Goal: Browse casually

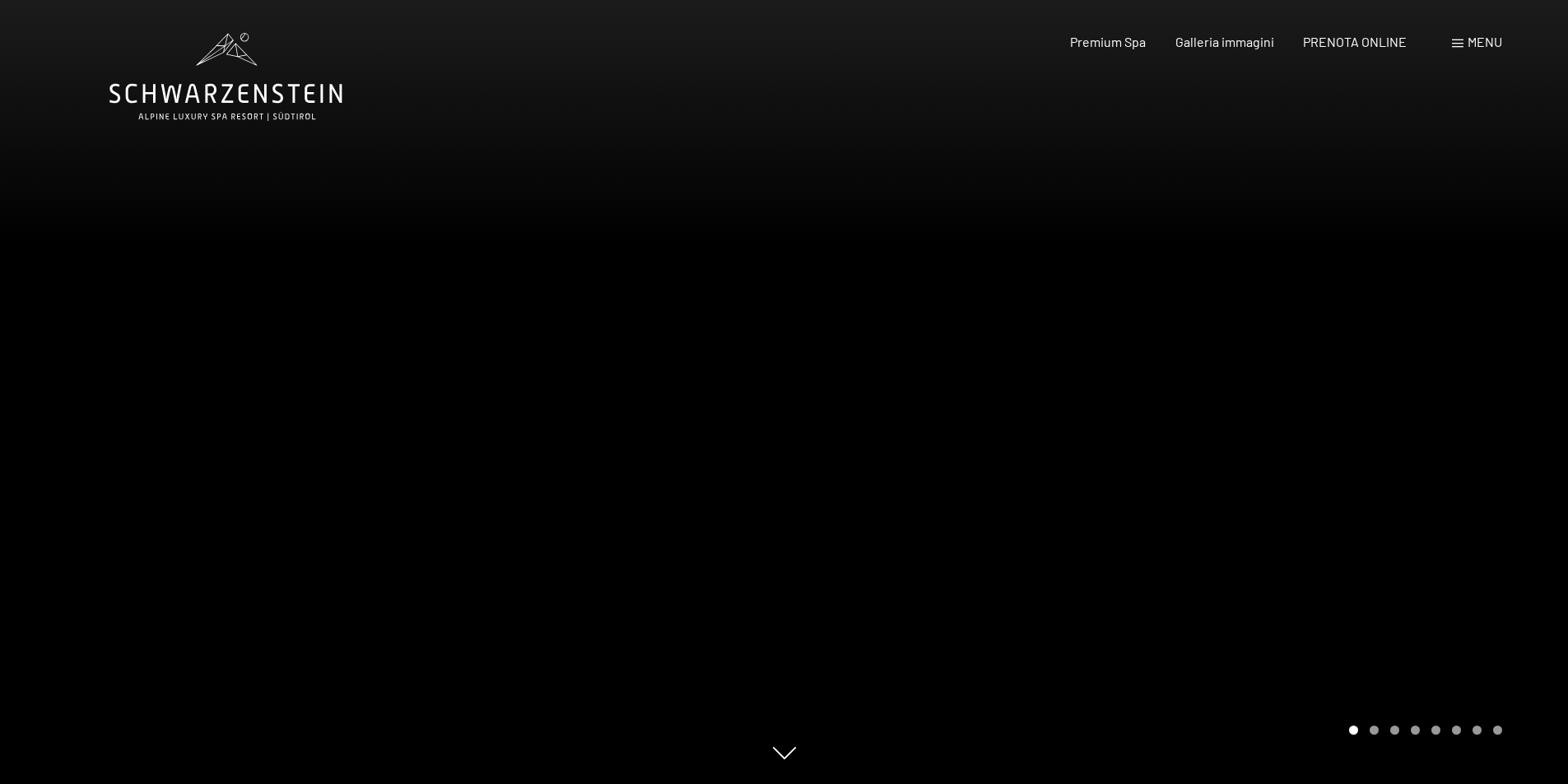
click at [785, 467] on div at bounding box center [1176, 392] width 784 height 784
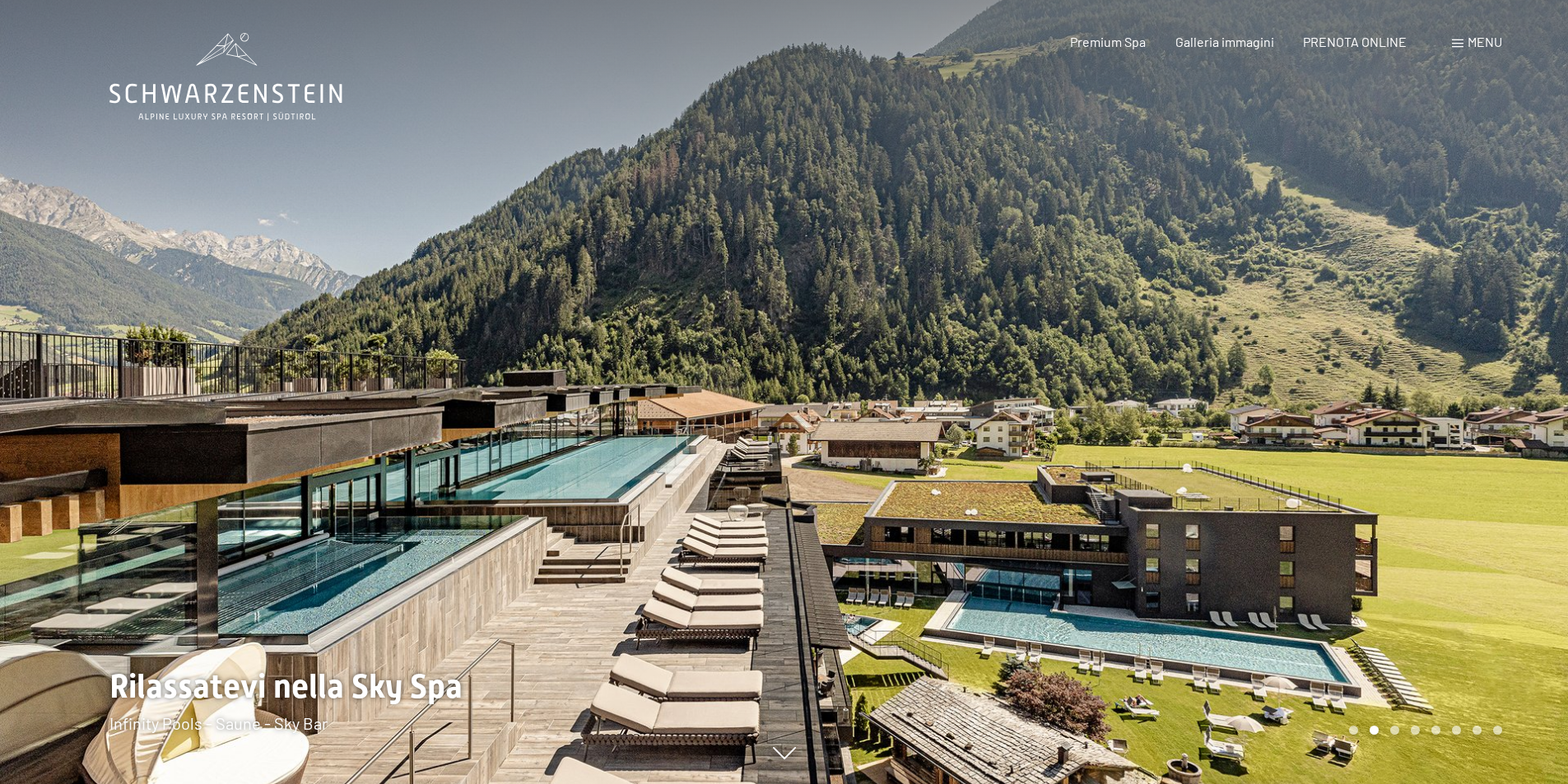
click at [814, 466] on div at bounding box center [1176, 392] width 784 height 784
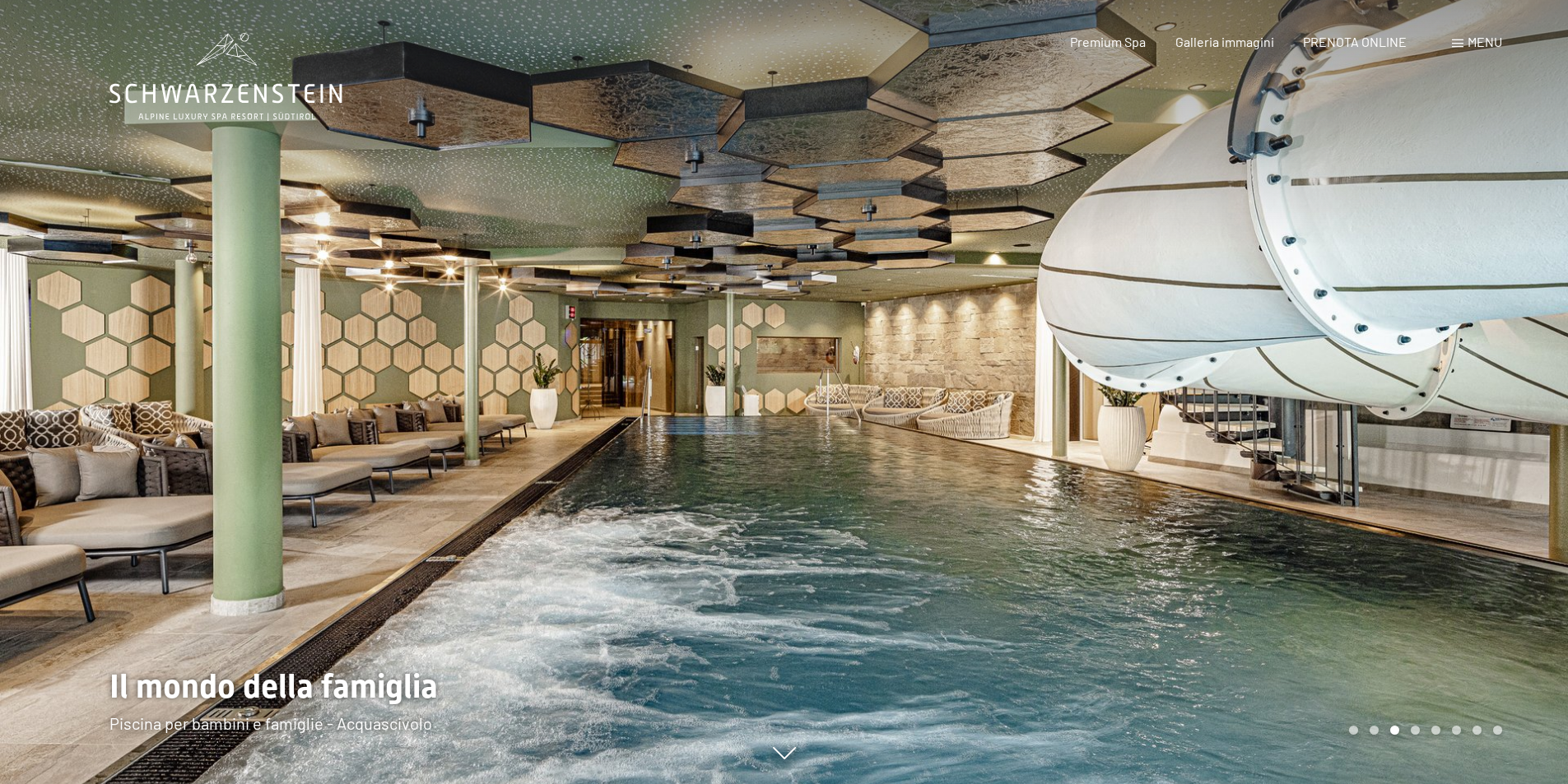
click at [814, 466] on div at bounding box center [1176, 392] width 784 height 784
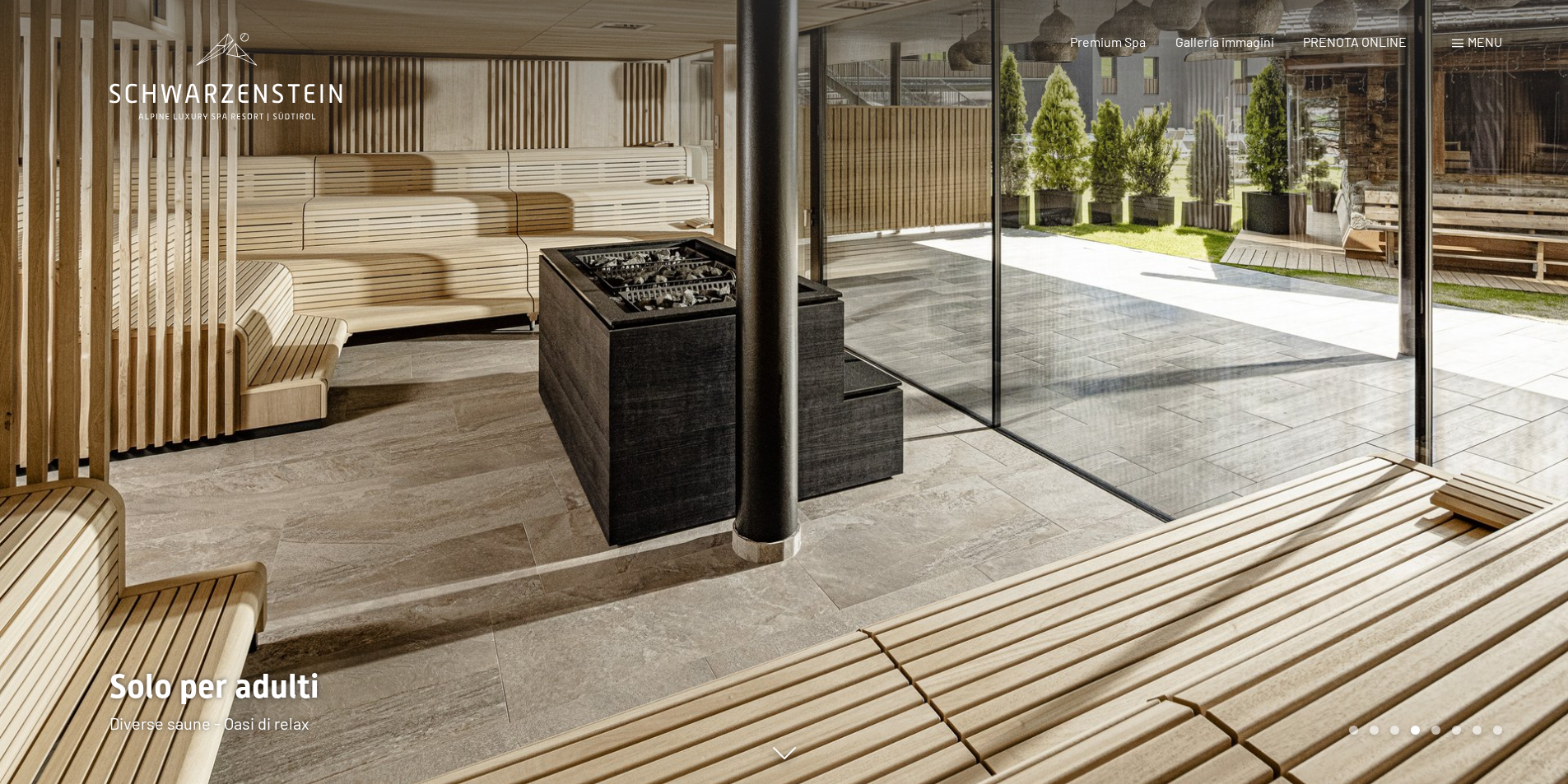
click at [814, 468] on div at bounding box center [1176, 392] width 784 height 784
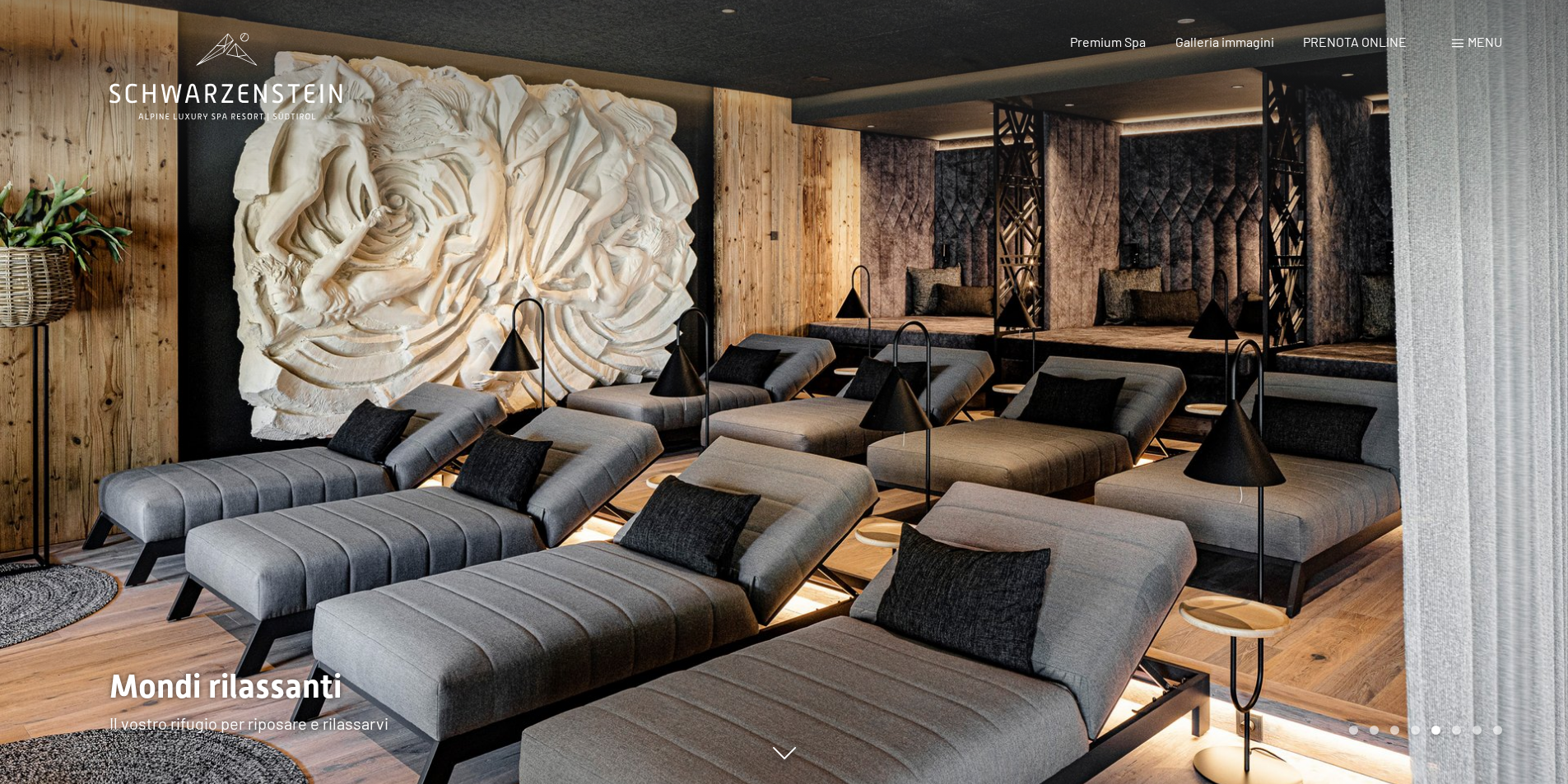
click at [814, 468] on div at bounding box center [1176, 392] width 784 height 784
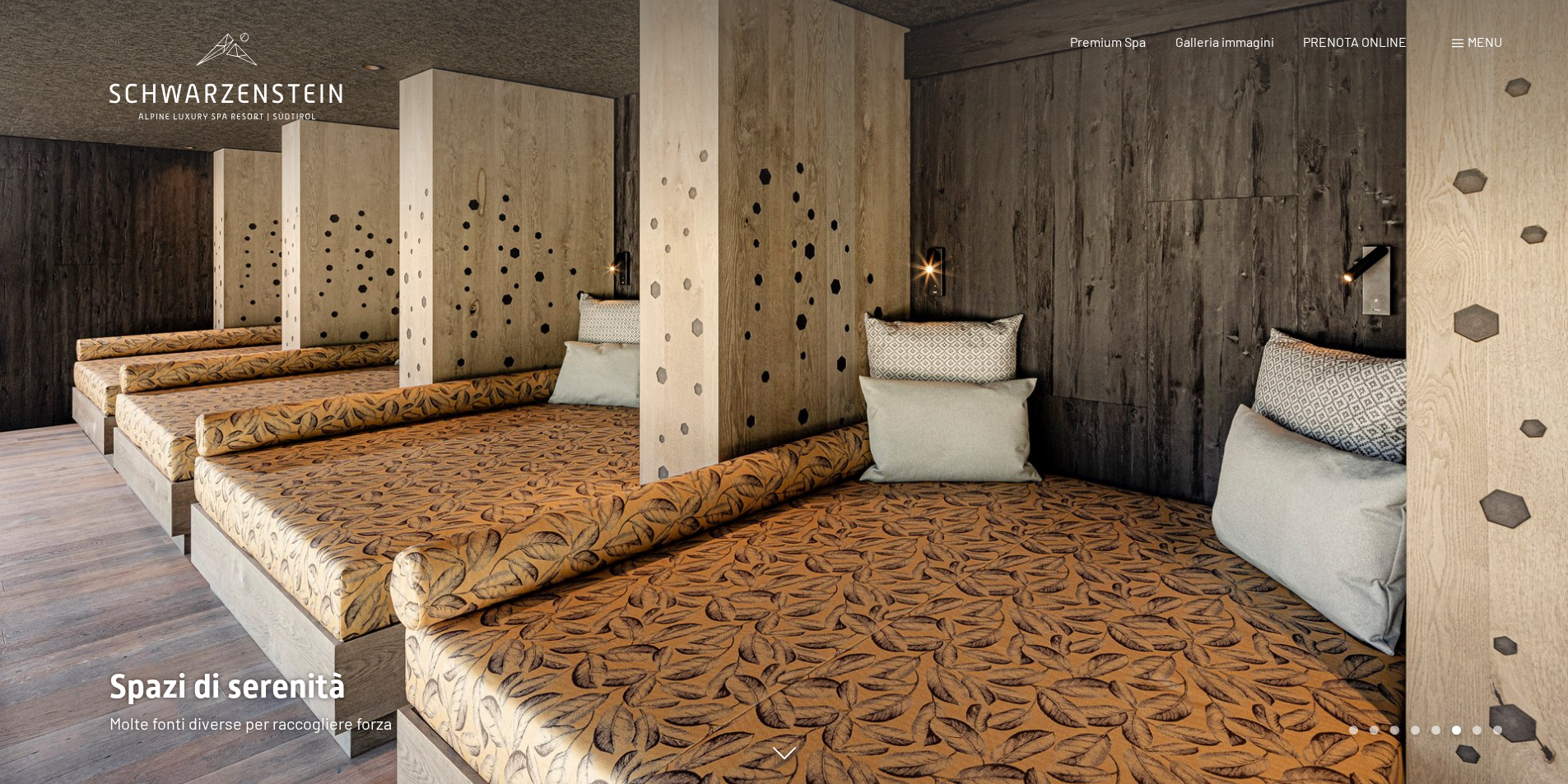
click at [814, 468] on div at bounding box center [1176, 392] width 784 height 784
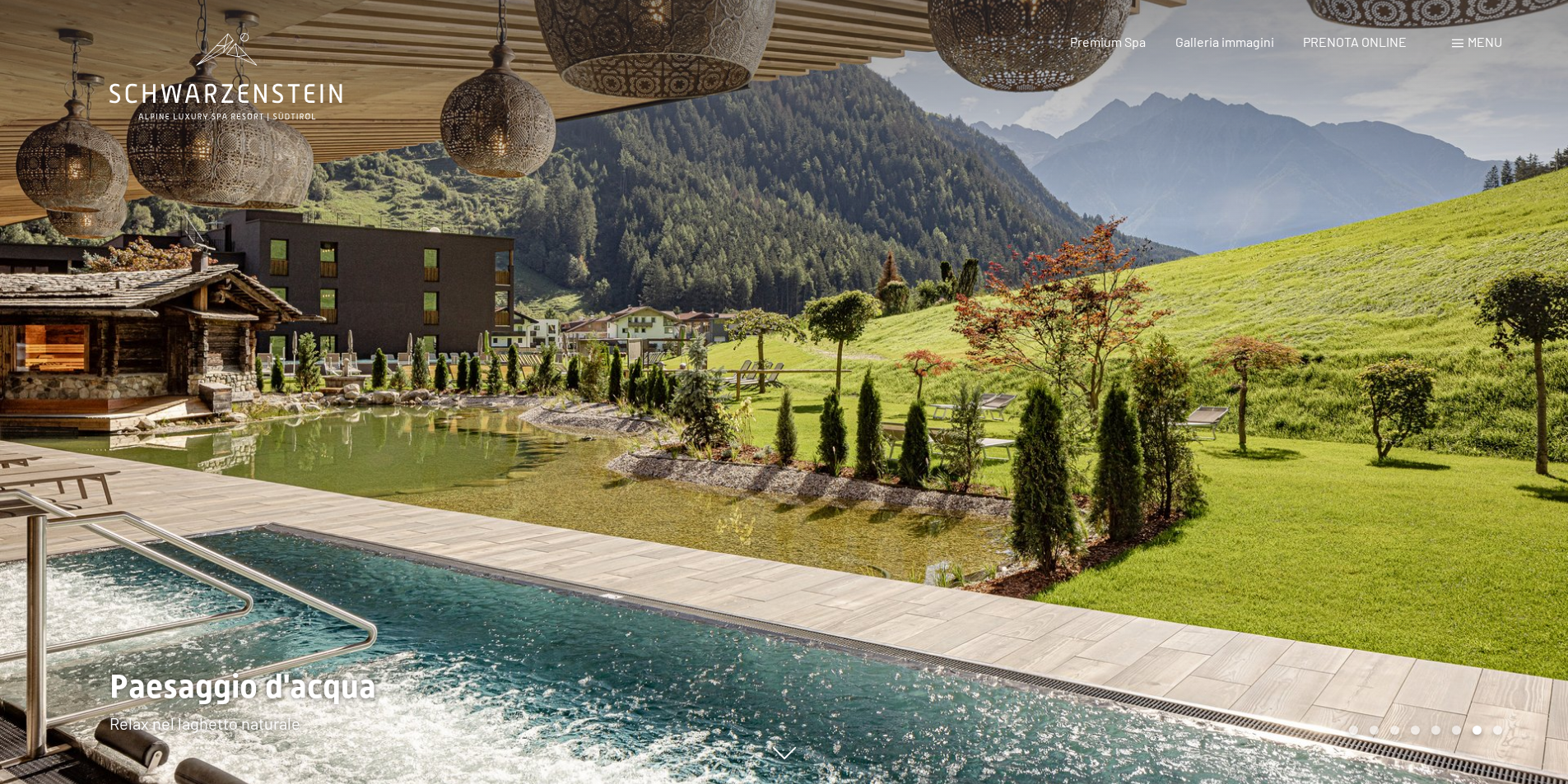
click at [814, 468] on div at bounding box center [1176, 392] width 784 height 784
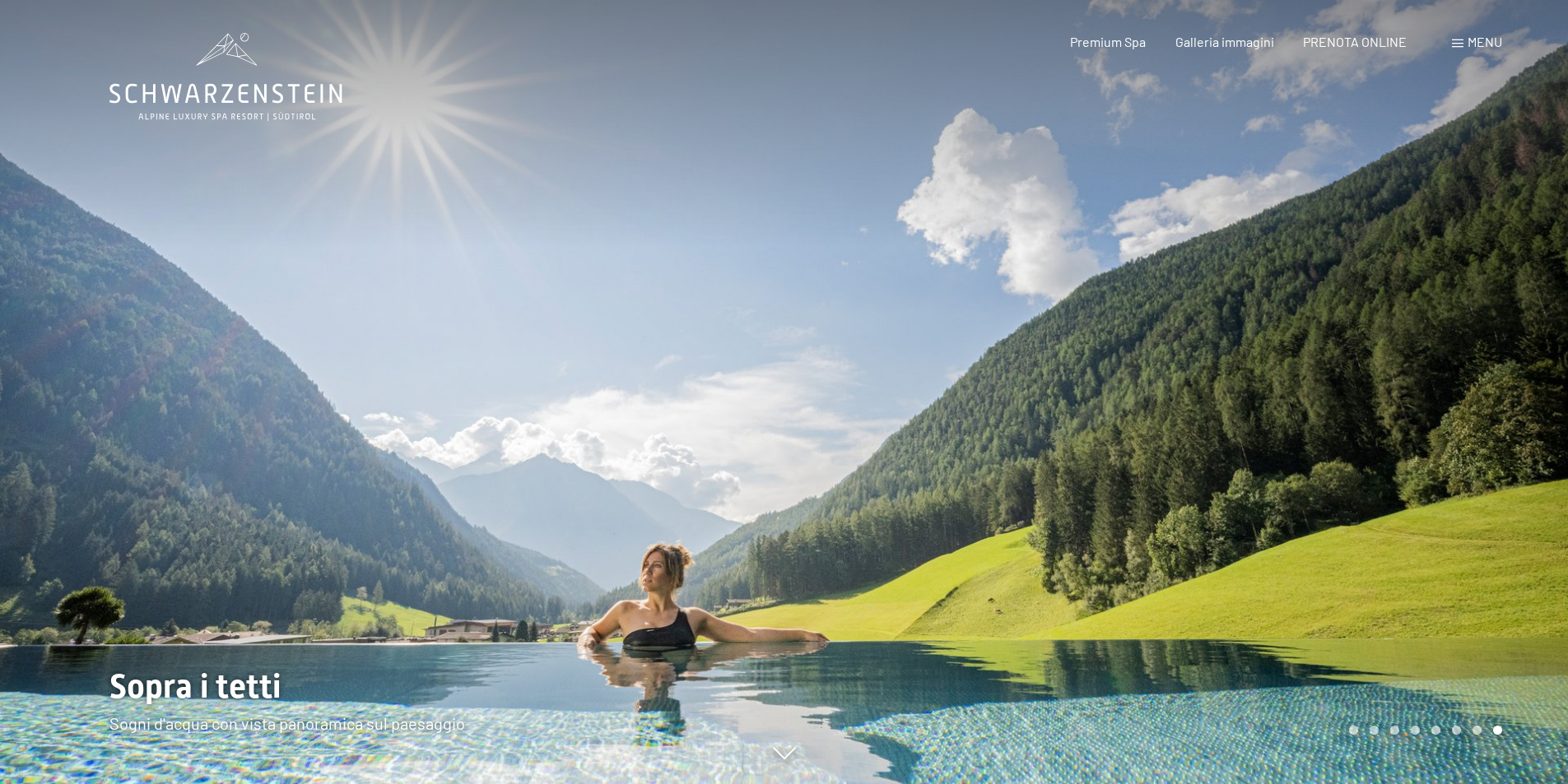
click at [811, 468] on div at bounding box center [1176, 392] width 784 height 784
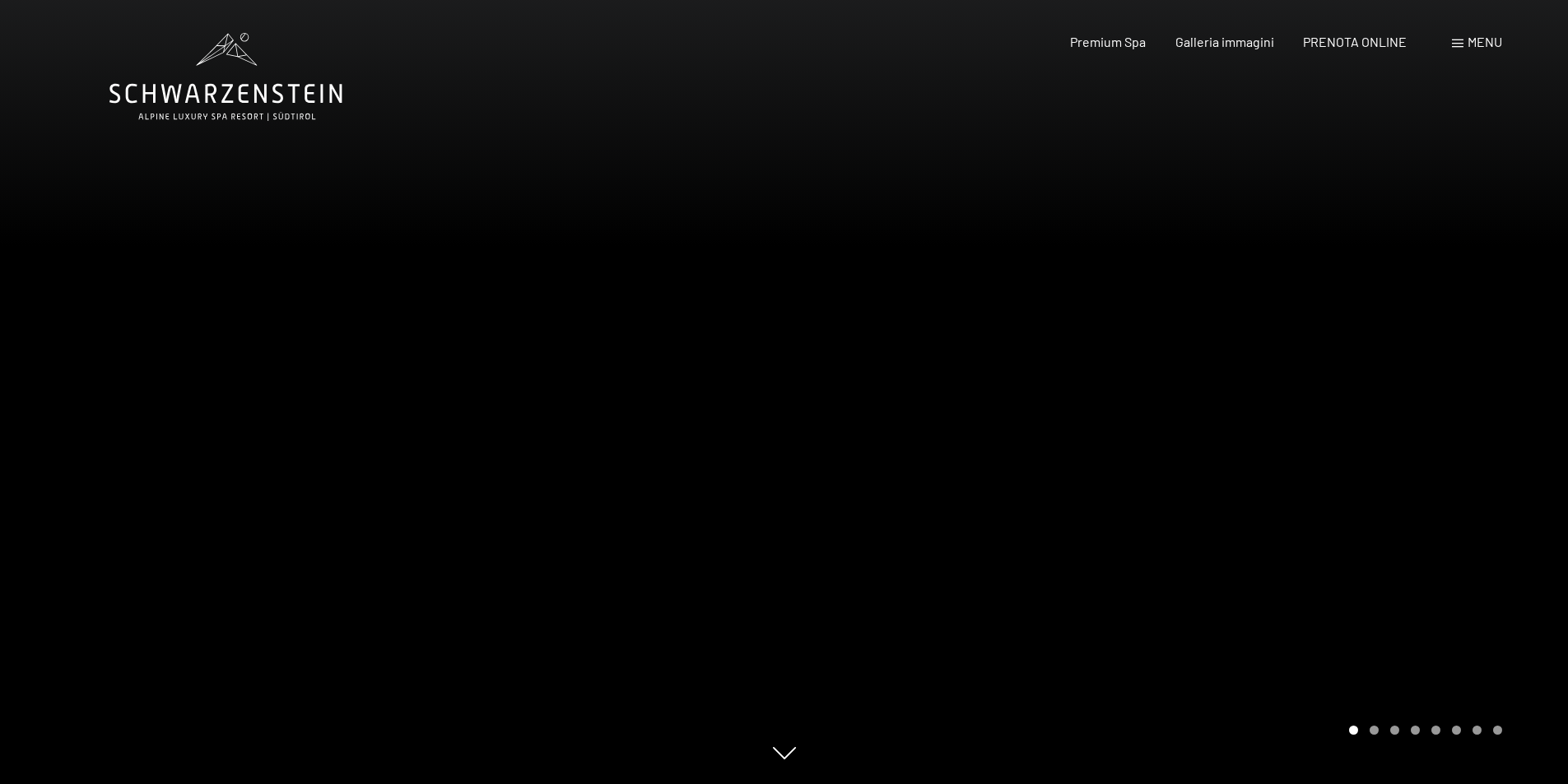
click at [653, 464] on div at bounding box center [392, 392] width 784 height 784
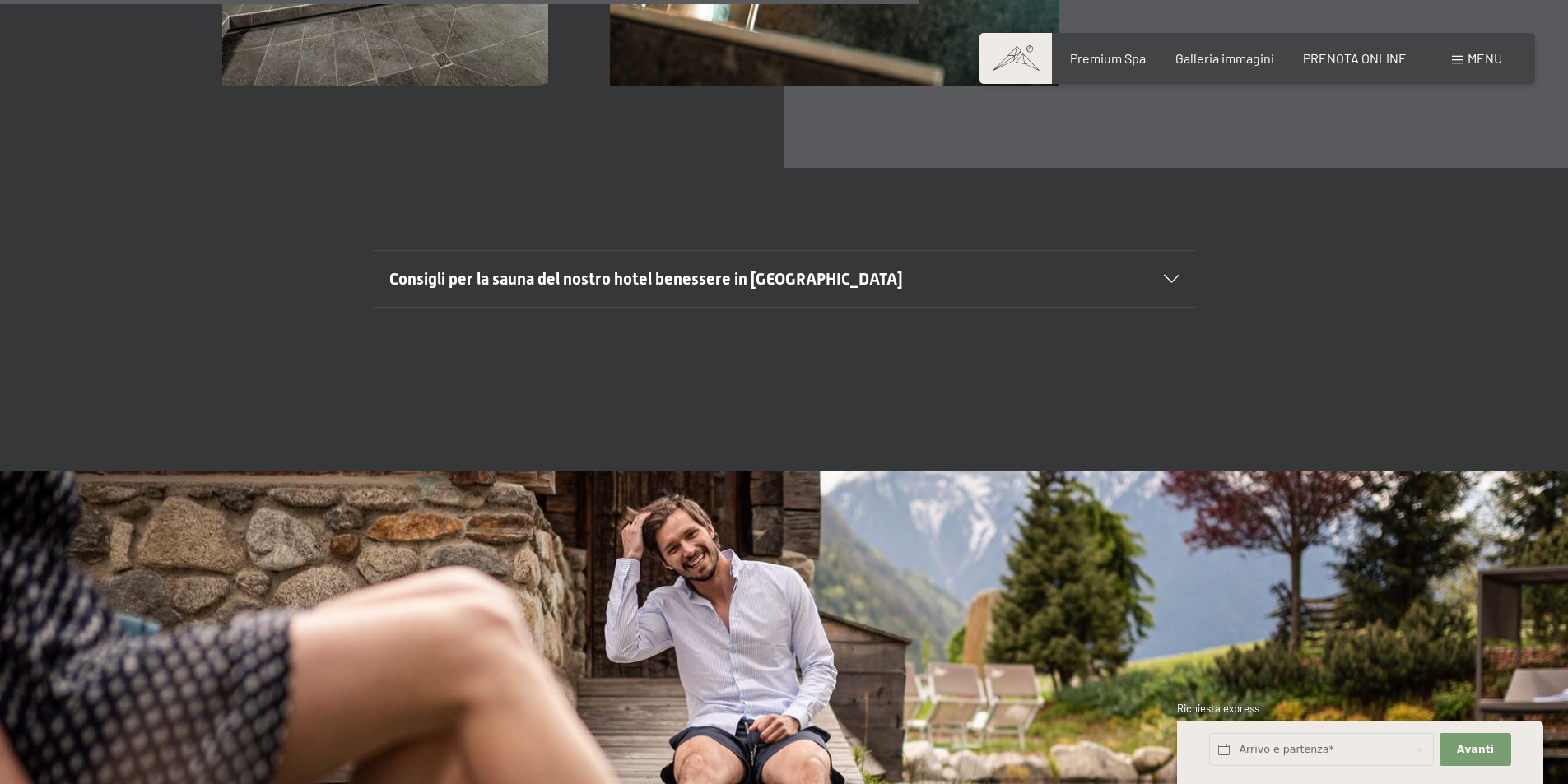
scroll to position [6416, 0]
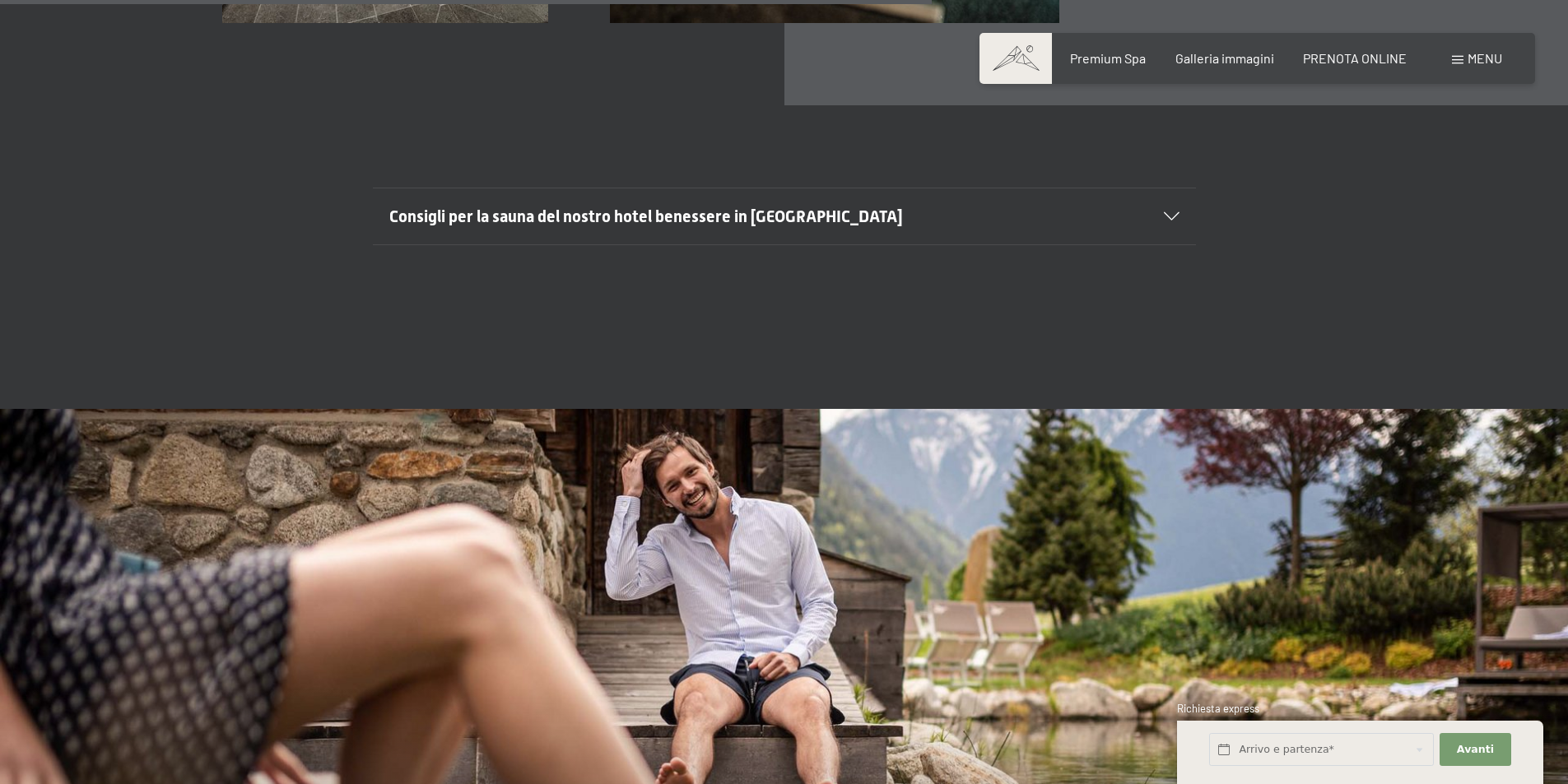
click at [860, 207] on span "Consigli per la sauna del nostro hotel benessere in [GEOGRAPHIC_DATA]" at bounding box center [647, 217] width 514 height 20
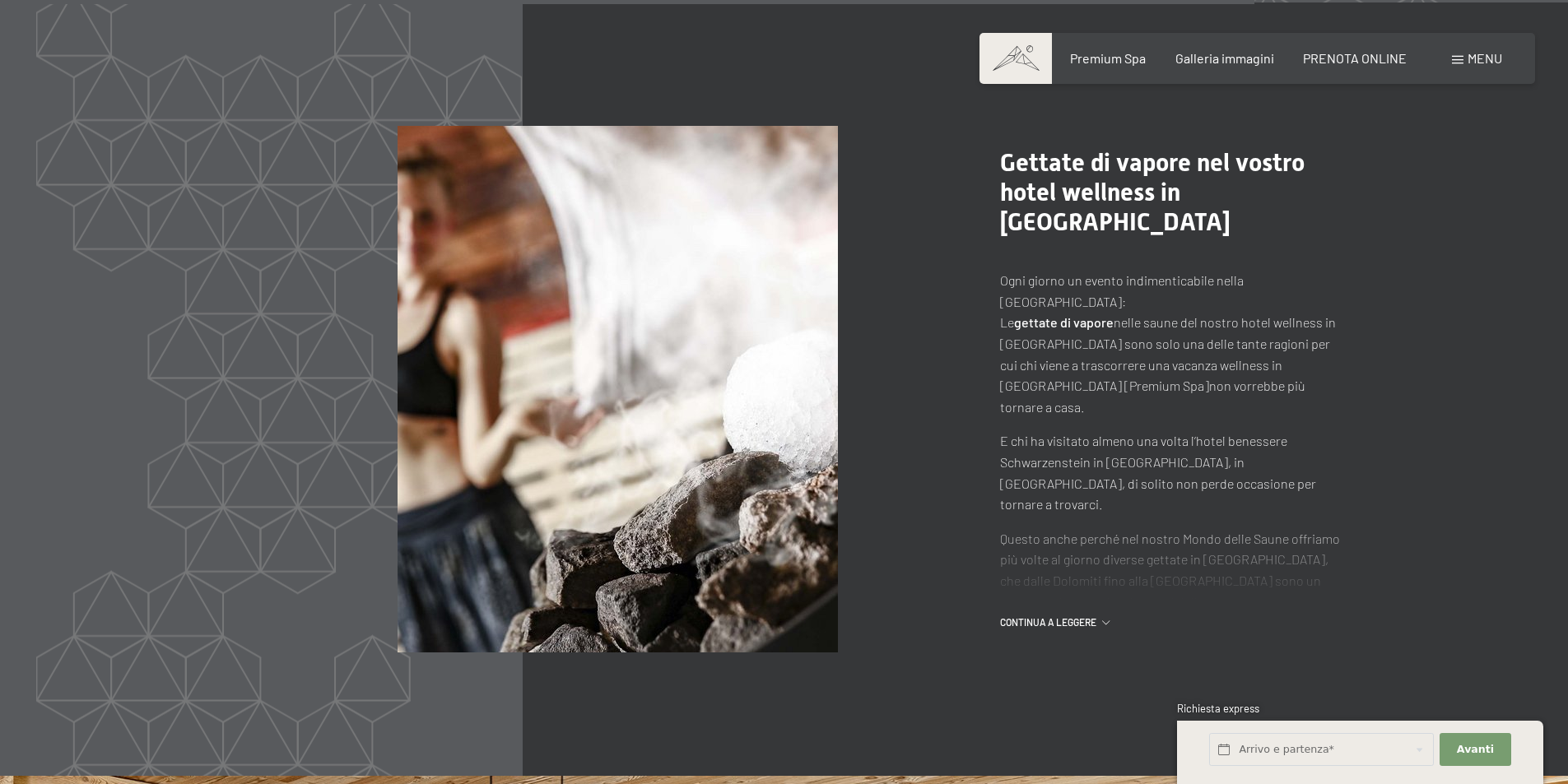
scroll to position [8719, 0]
